Goal: Use online tool/utility: Utilize a website feature to perform a specific function

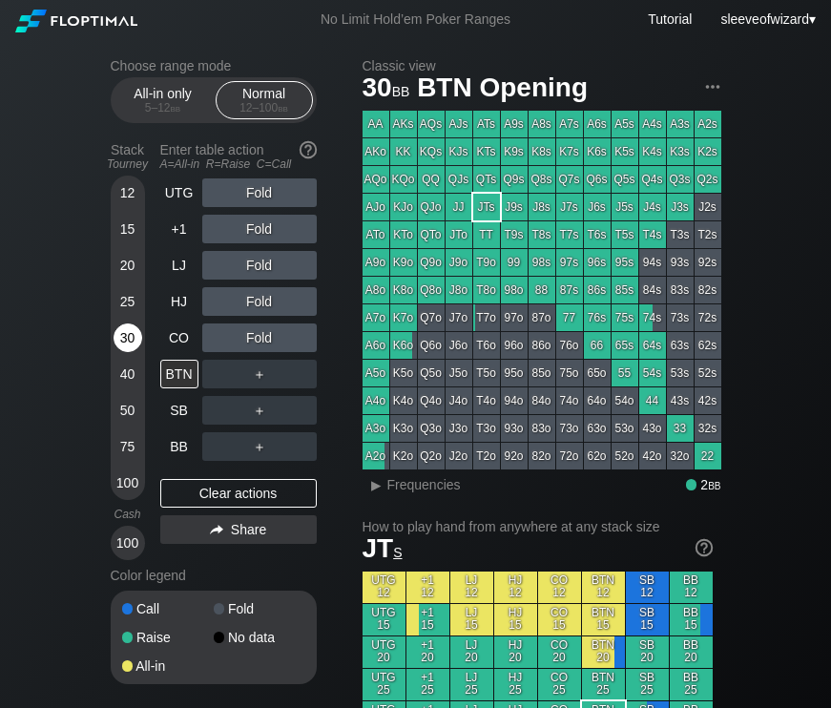
click at [122, 323] on div "30" at bounding box center [127, 337] width 29 height 29
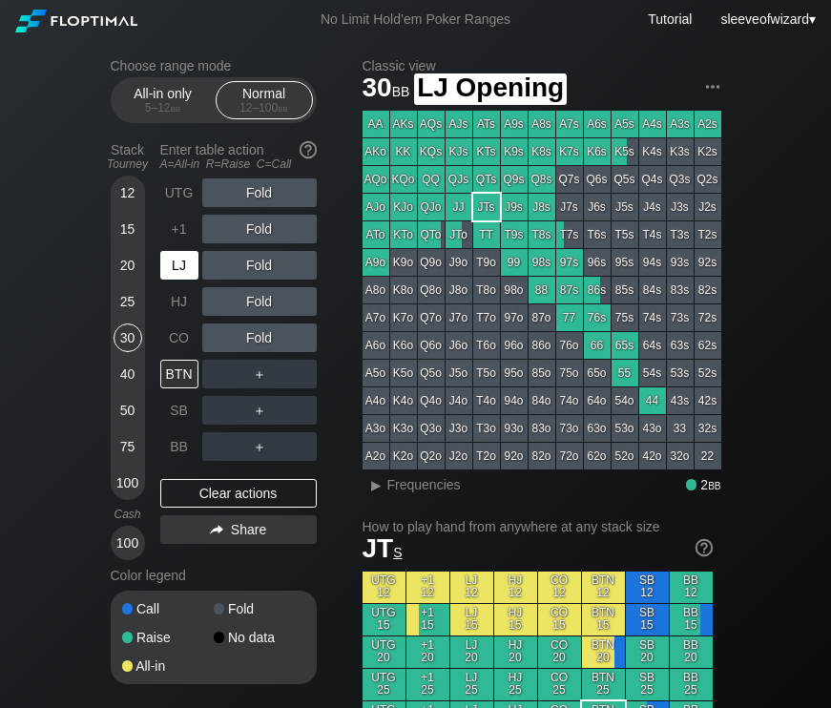
click at [169, 255] on div "LJ" at bounding box center [179, 265] width 38 height 29
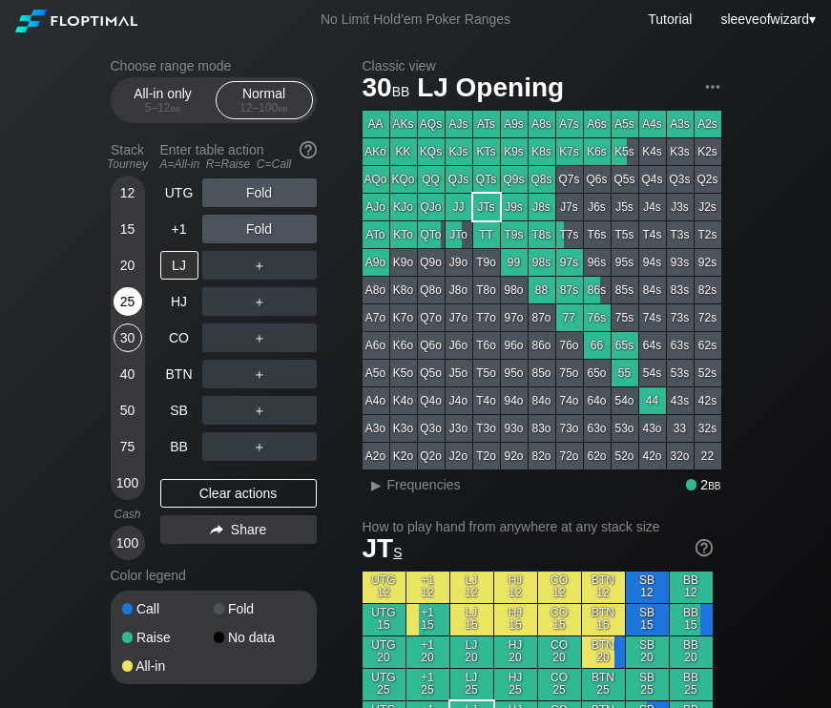
click at [123, 305] on div "25" at bounding box center [127, 301] width 29 height 29
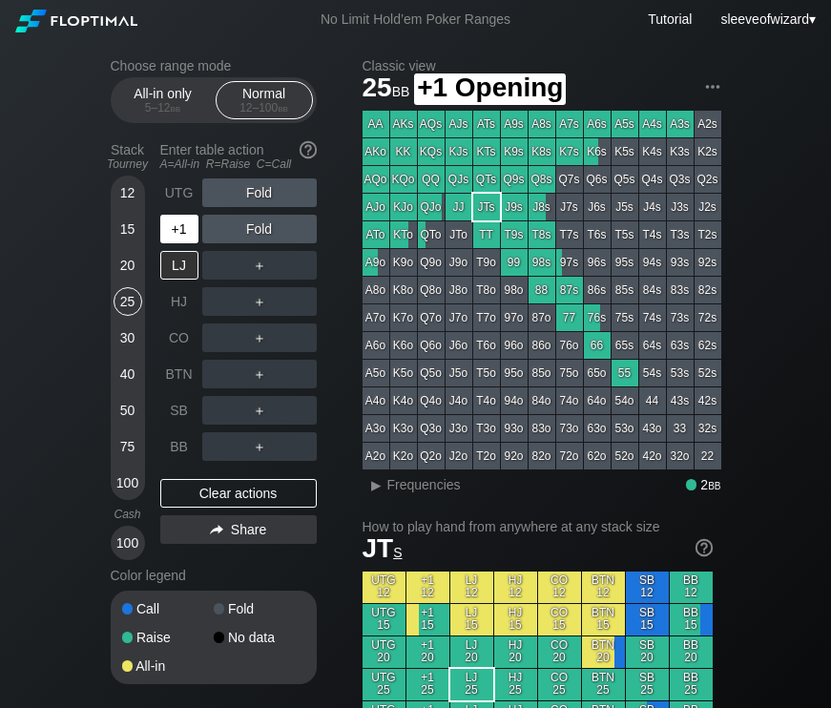
click at [178, 219] on div "+1" at bounding box center [179, 229] width 38 height 29
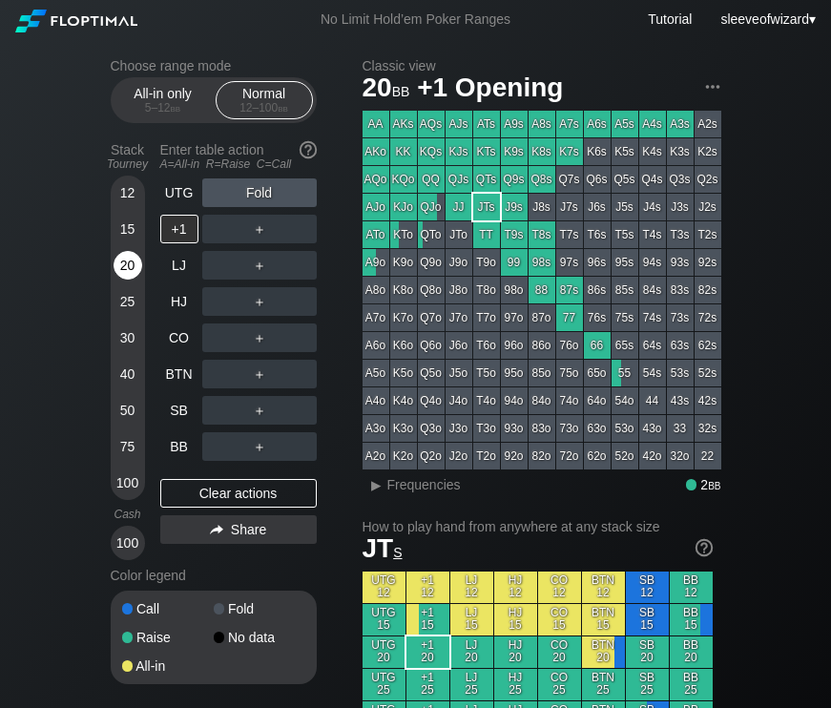
click at [135, 267] on div "20" at bounding box center [127, 265] width 29 height 29
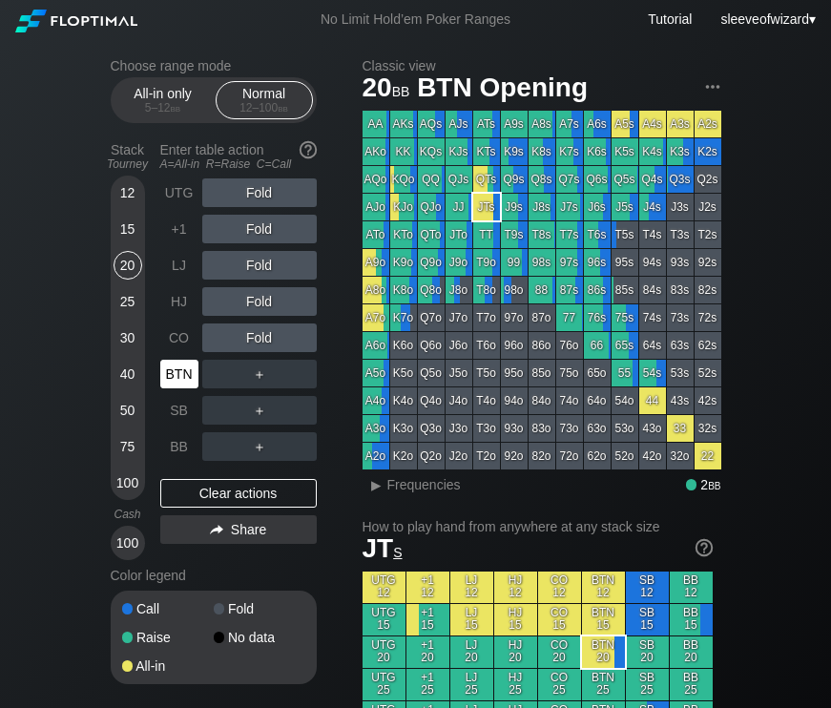
click at [178, 360] on div "BTN" at bounding box center [179, 373] width 38 height 29
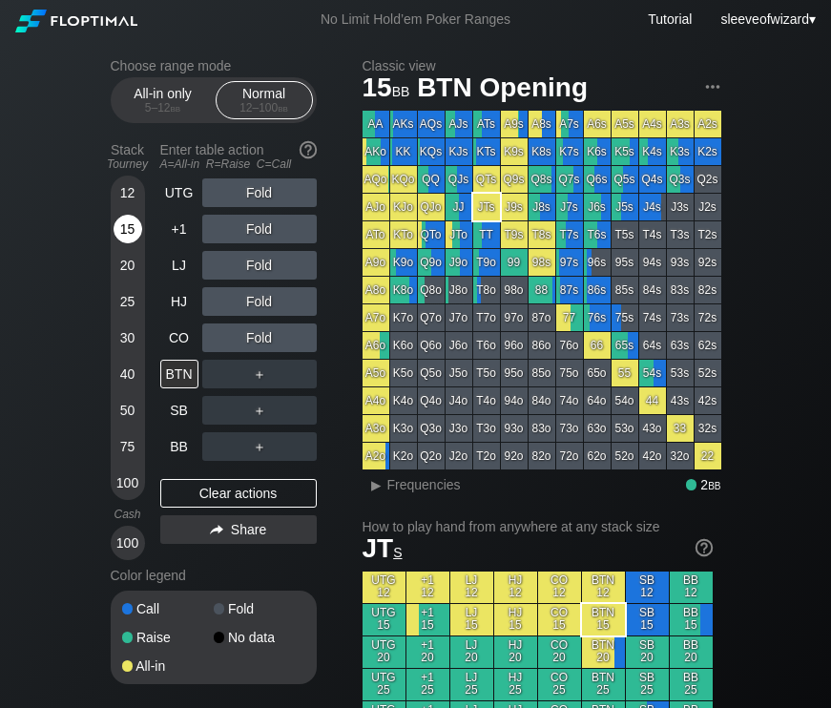
click at [131, 229] on div "15" at bounding box center [127, 229] width 29 height 29
click at [177, 371] on div "BTN" at bounding box center [179, 373] width 38 height 29
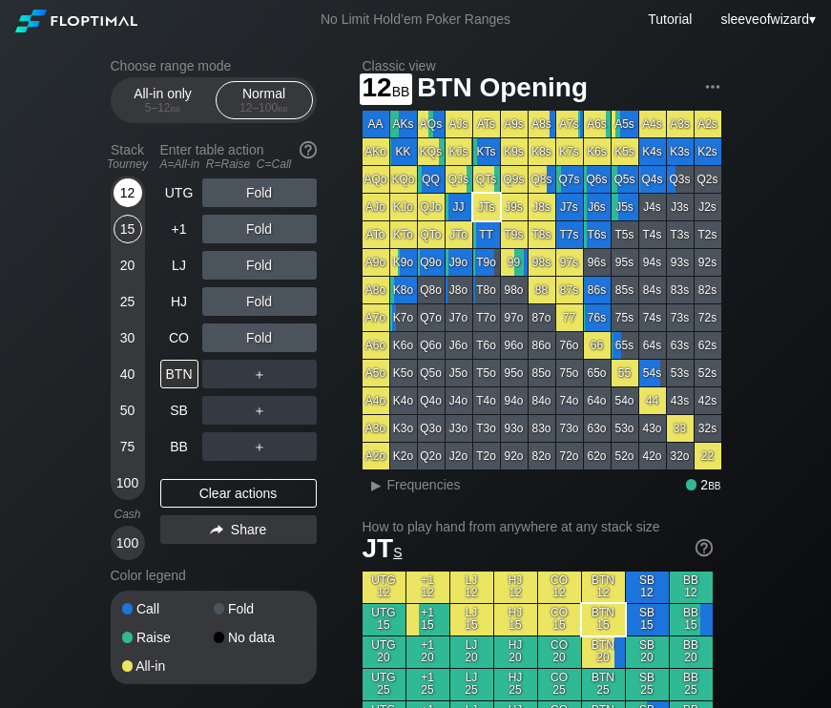
click at [128, 196] on div "12" at bounding box center [127, 192] width 29 height 29
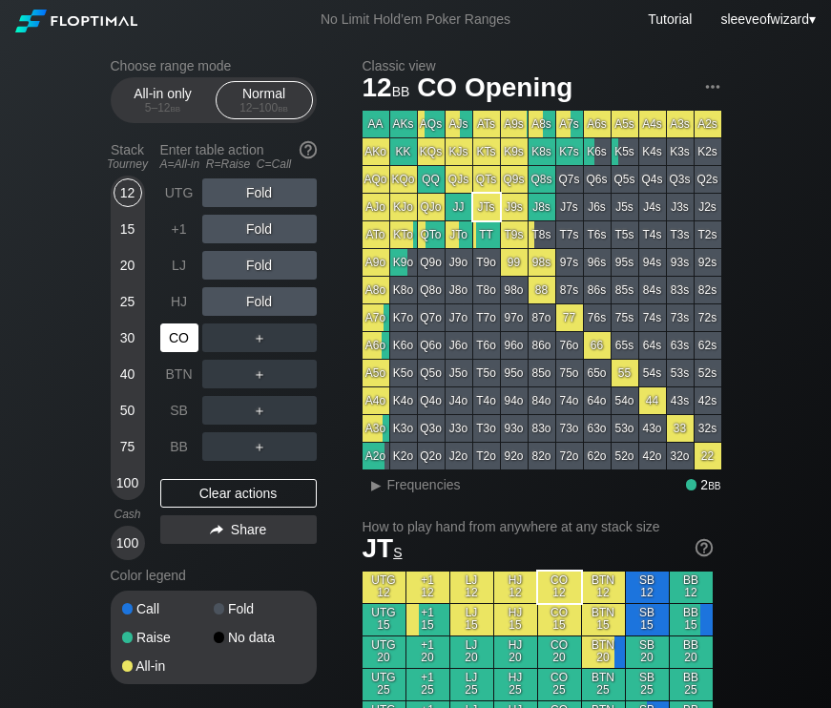
click at [188, 333] on div "CO" at bounding box center [179, 337] width 38 height 29
click at [130, 188] on div "12" at bounding box center [127, 192] width 29 height 29
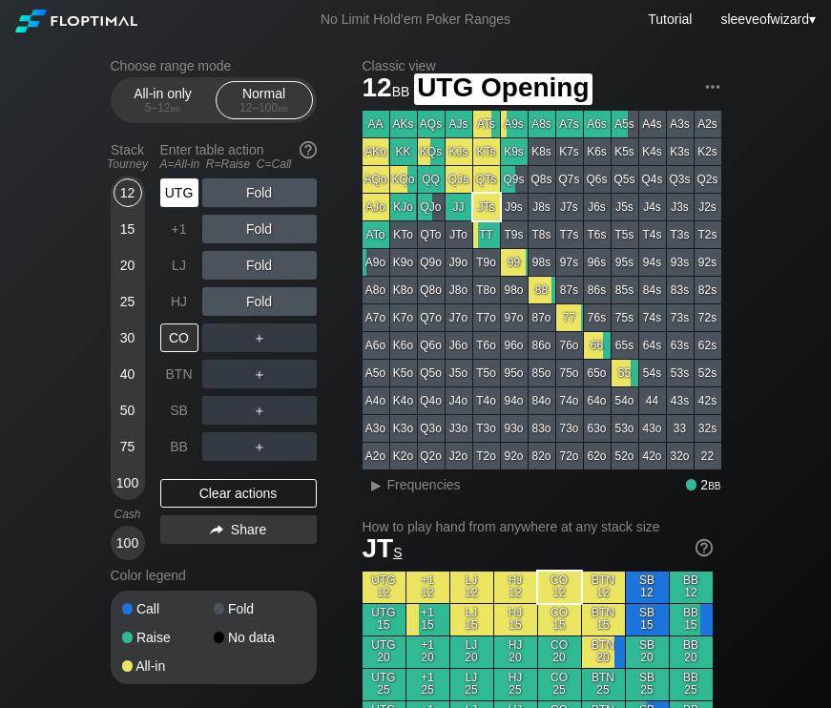
click at [181, 194] on div "UTG" at bounding box center [179, 192] width 38 height 29
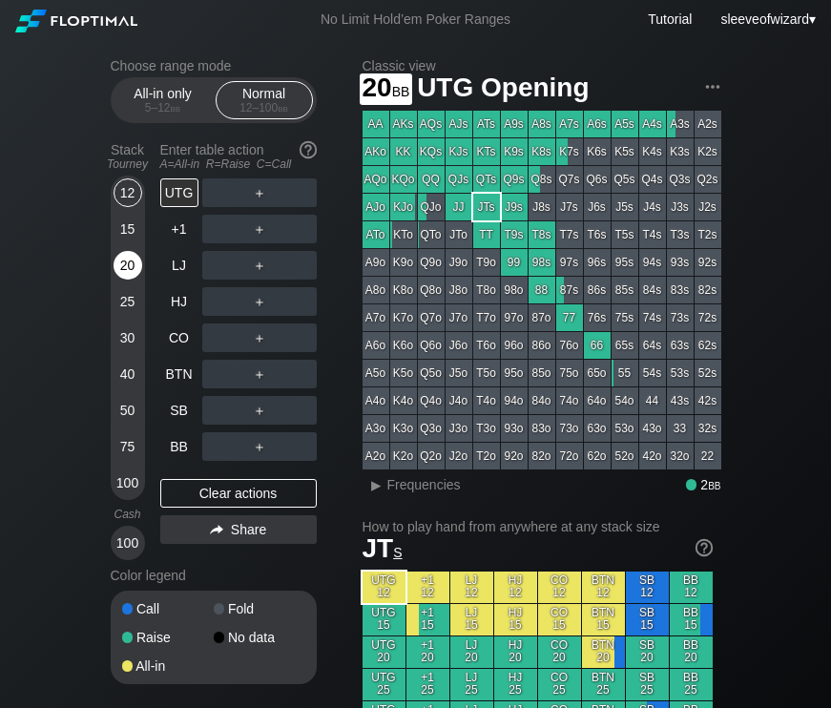
click at [117, 269] on div "20" at bounding box center [127, 265] width 29 height 29
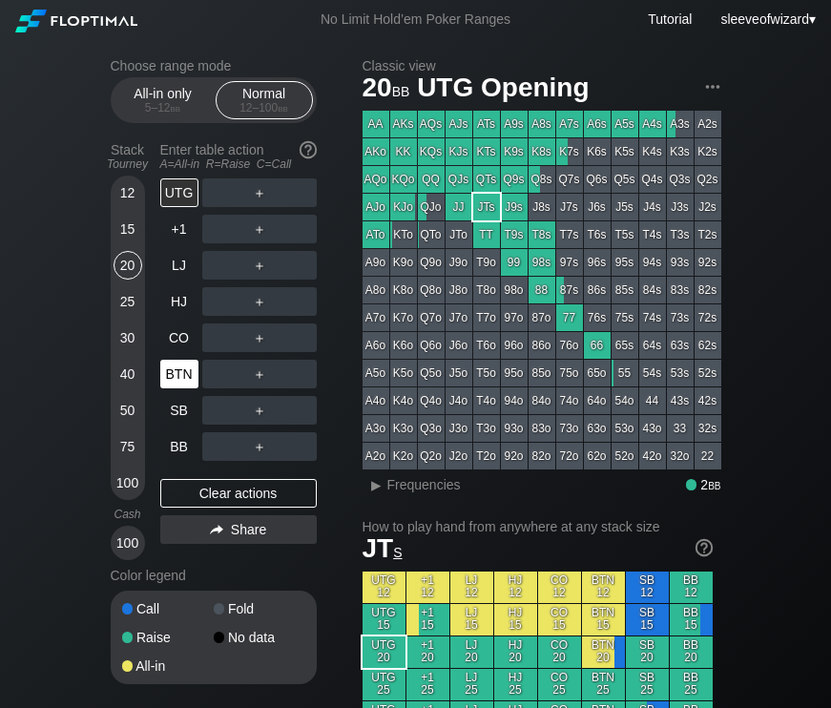
click at [174, 381] on div "BTN" at bounding box center [179, 373] width 38 height 29
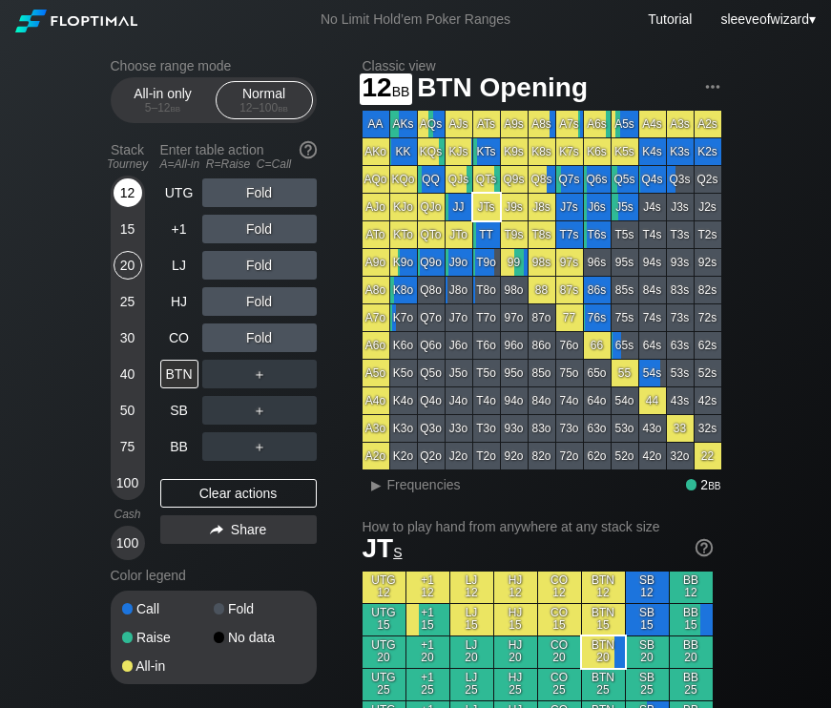
click at [122, 195] on div "12" at bounding box center [127, 192] width 29 height 29
click at [130, 195] on div "12" at bounding box center [127, 192] width 29 height 29
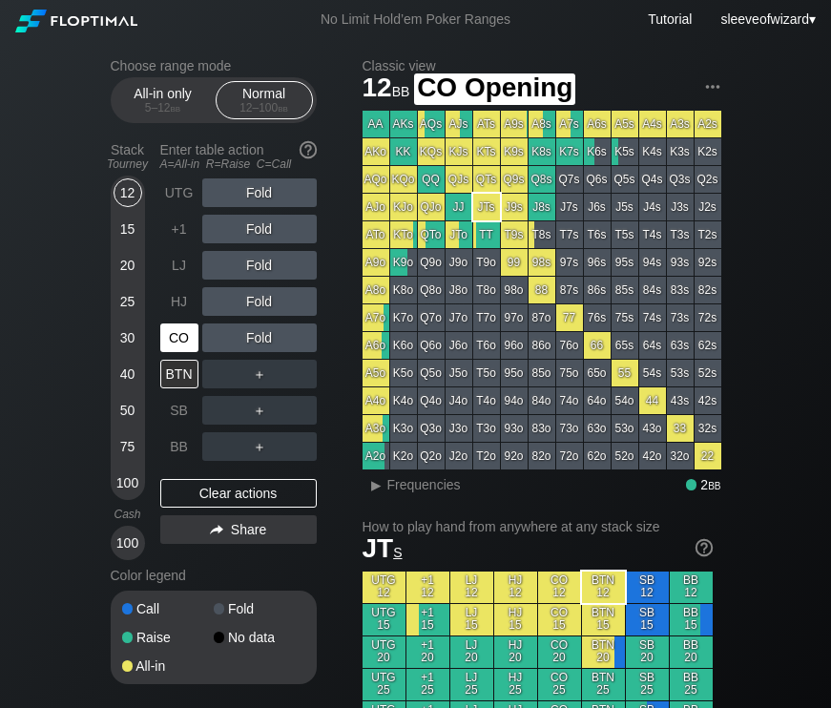
click at [190, 329] on div "CO" at bounding box center [179, 337] width 38 height 29
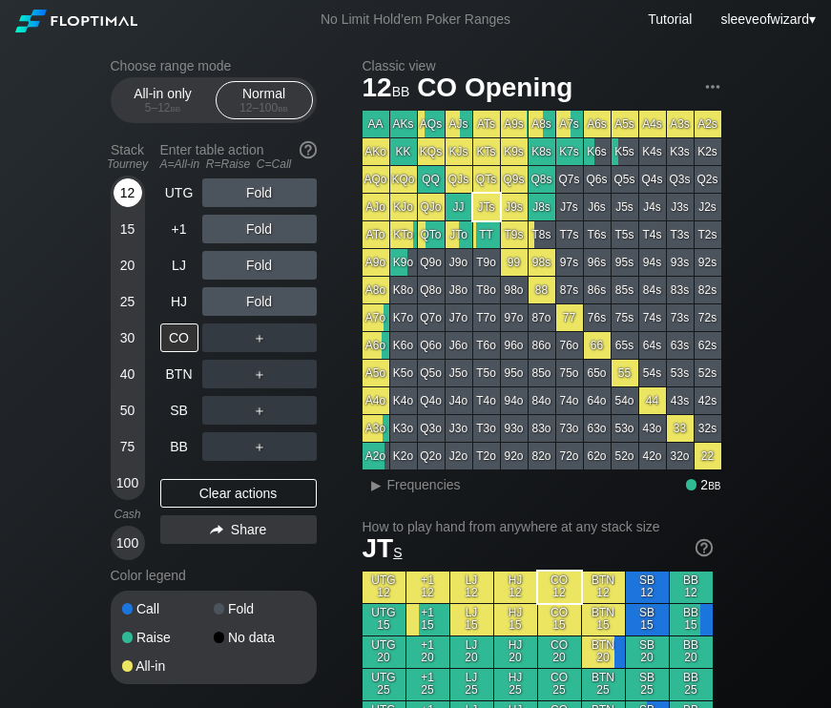
click at [124, 191] on div "12" at bounding box center [127, 192] width 29 height 29
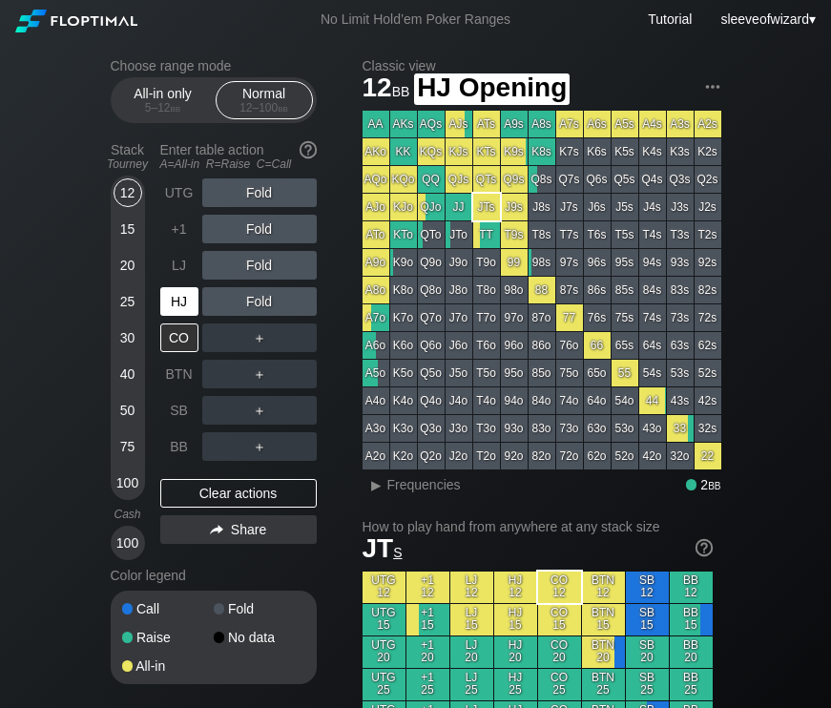
click at [171, 303] on div "HJ" at bounding box center [179, 301] width 38 height 29
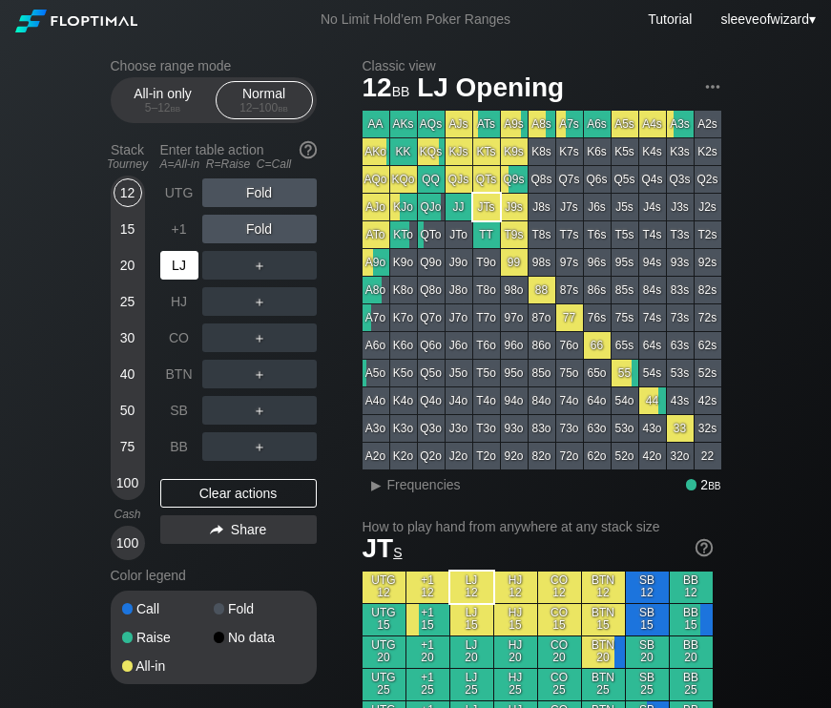
click at [187, 269] on div "LJ" at bounding box center [179, 265] width 38 height 29
click at [260, 127] on section "Choose range mode All-in only 5 – 12 bb Normal 12 – 100 bb Stack Tourney Enter …" at bounding box center [214, 371] width 206 height 626
click at [257, 106] on div "12 – 100 bb" at bounding box center [264, 107] width 80 height 13
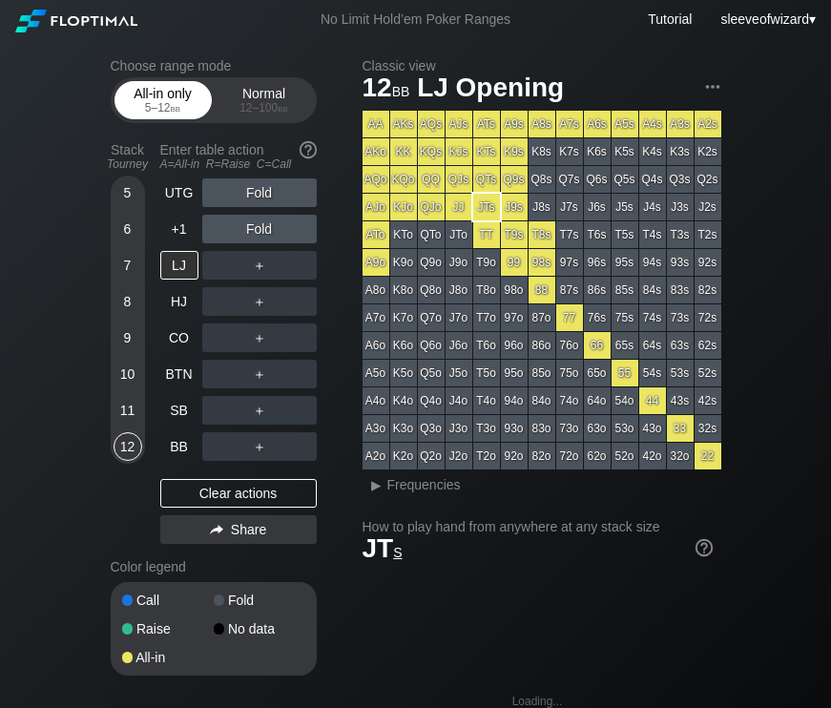
click at [181, 92] on div "All-in only 5 – 12 bb" at bounding box center [163, 100] width 88 height 36
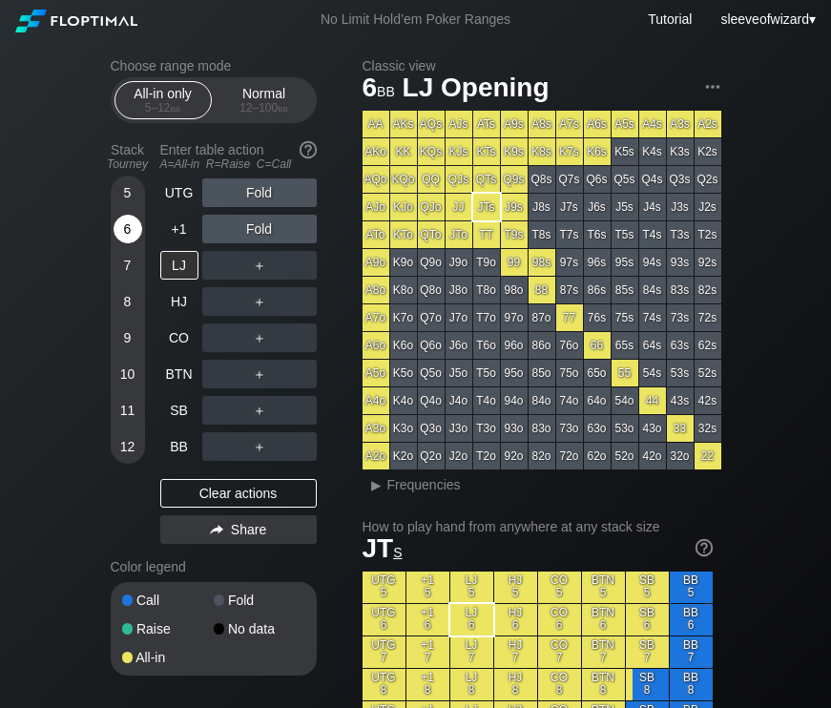
click at [124, 223] on div "6" at bounding box center [127, 229] width 29 height 29
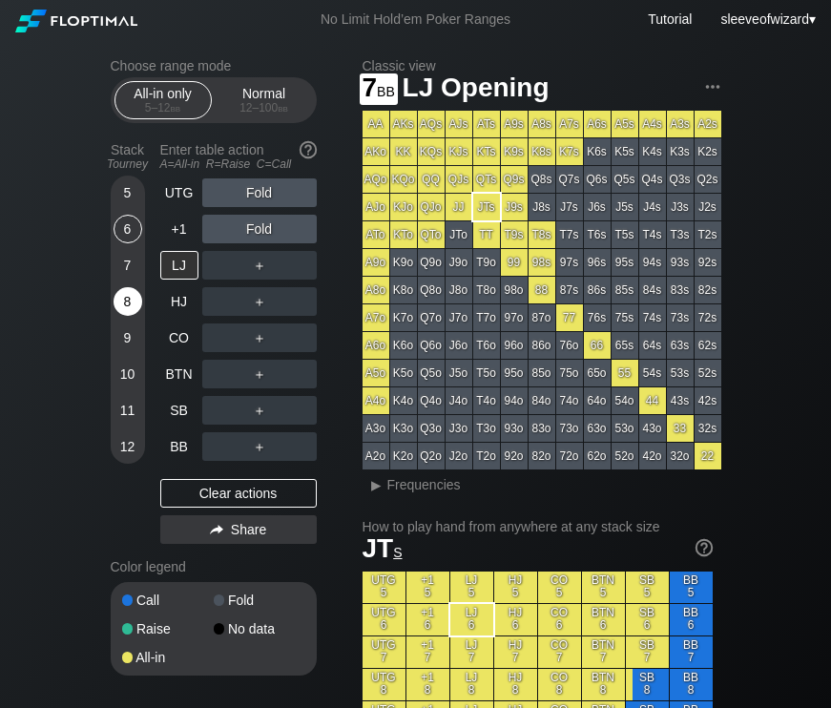
click at [134, 299] on div "8" at bounding box center [127, 301] width 29 height 29
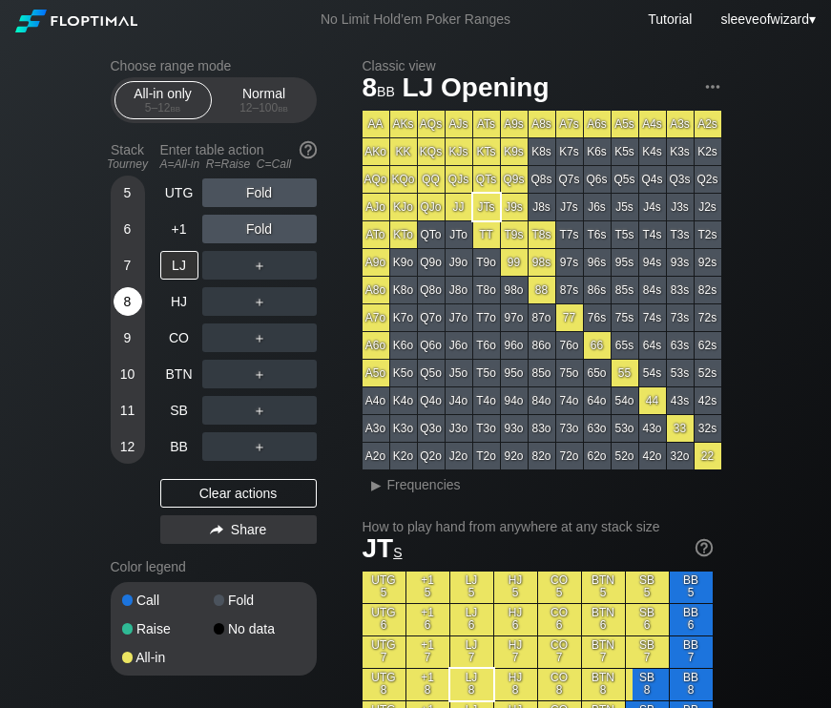
click at [134, 299] on div "8" at bounding box center [127, 301] width 29 height 29
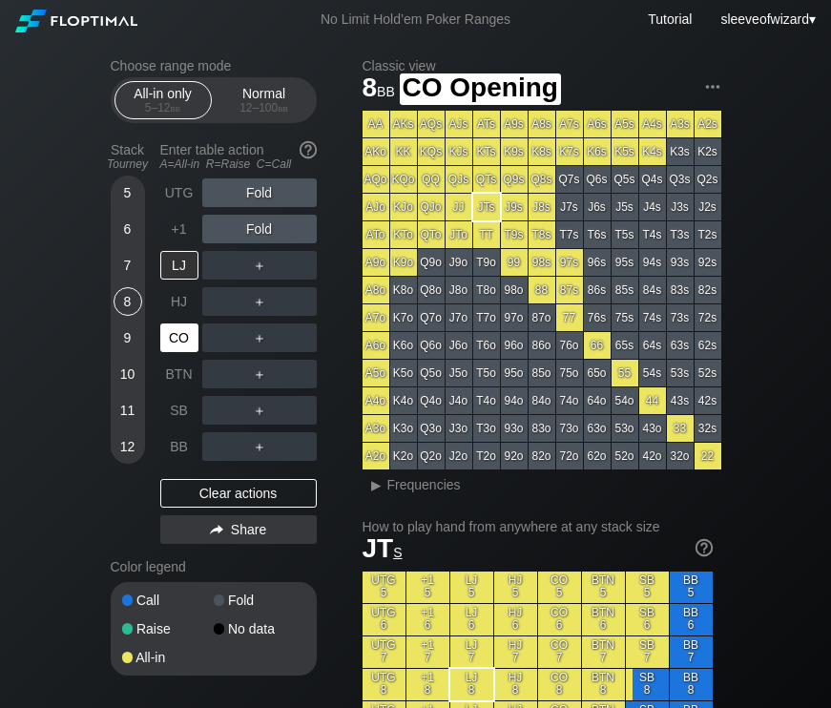
click at [191, 335] on div "CO" at bounding box center [179, 337] width 38 height 29
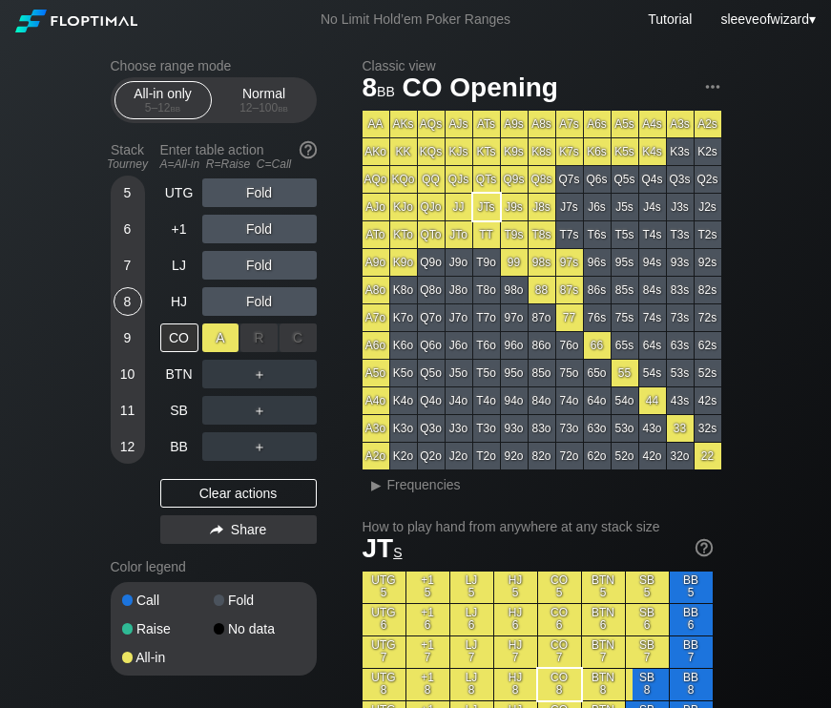
click at [226, 339] on div "A ✕" at bounding box center [220, 337] width 37 height 29
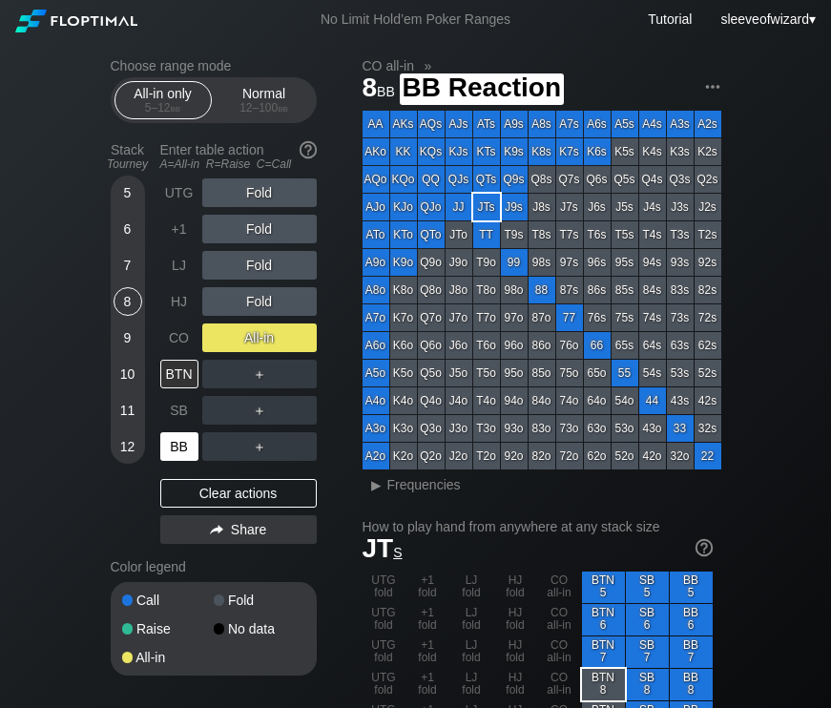
click at [173, 450] on div "BB" at bounding box center [179, 446] width 38 height 29
